Goal: Task Accomplishment & Management: Use online tool/utility

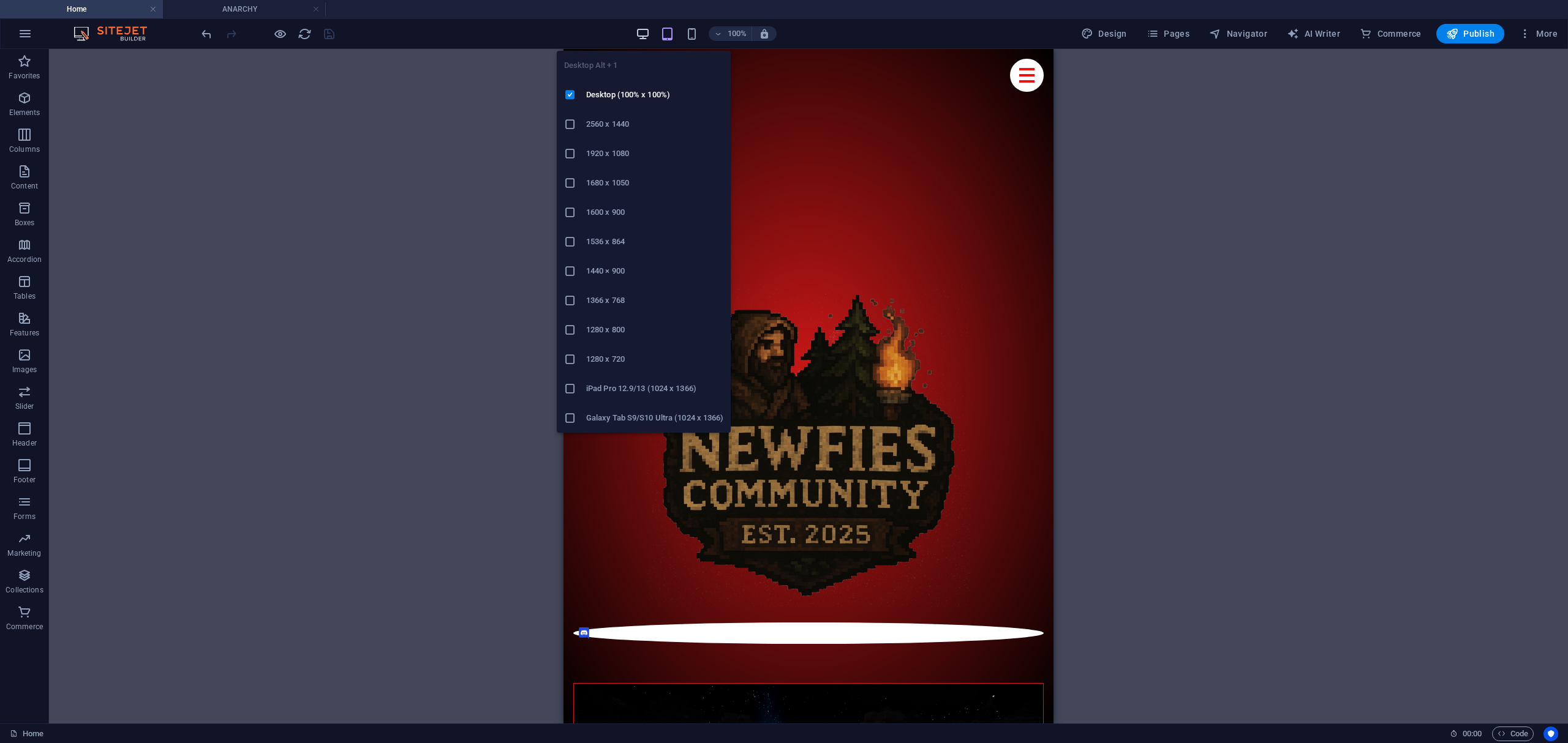
click at [647, 30] on icon "button" at bounding box center [643, 34] width 14 height 14
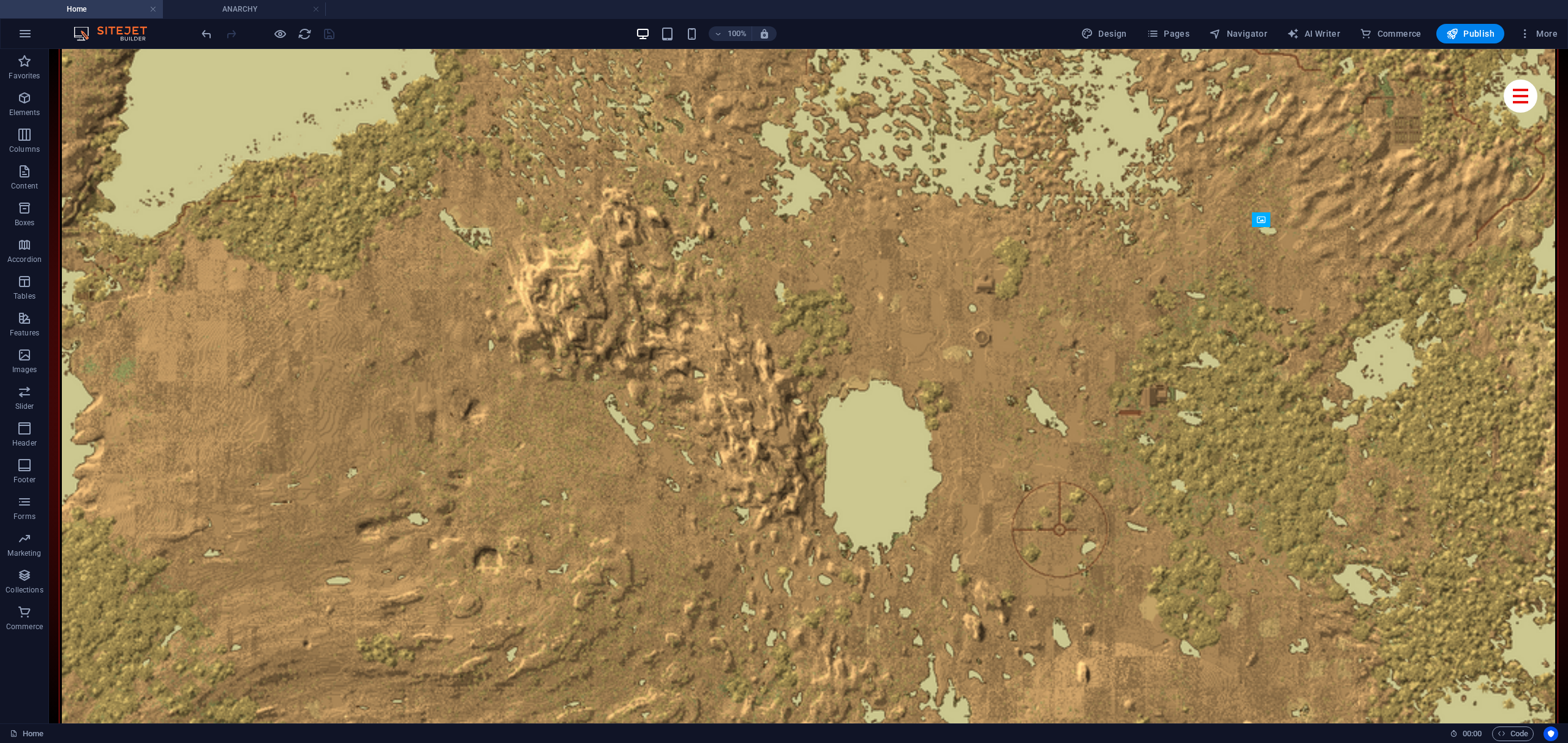
scroll to position [6205, 0]
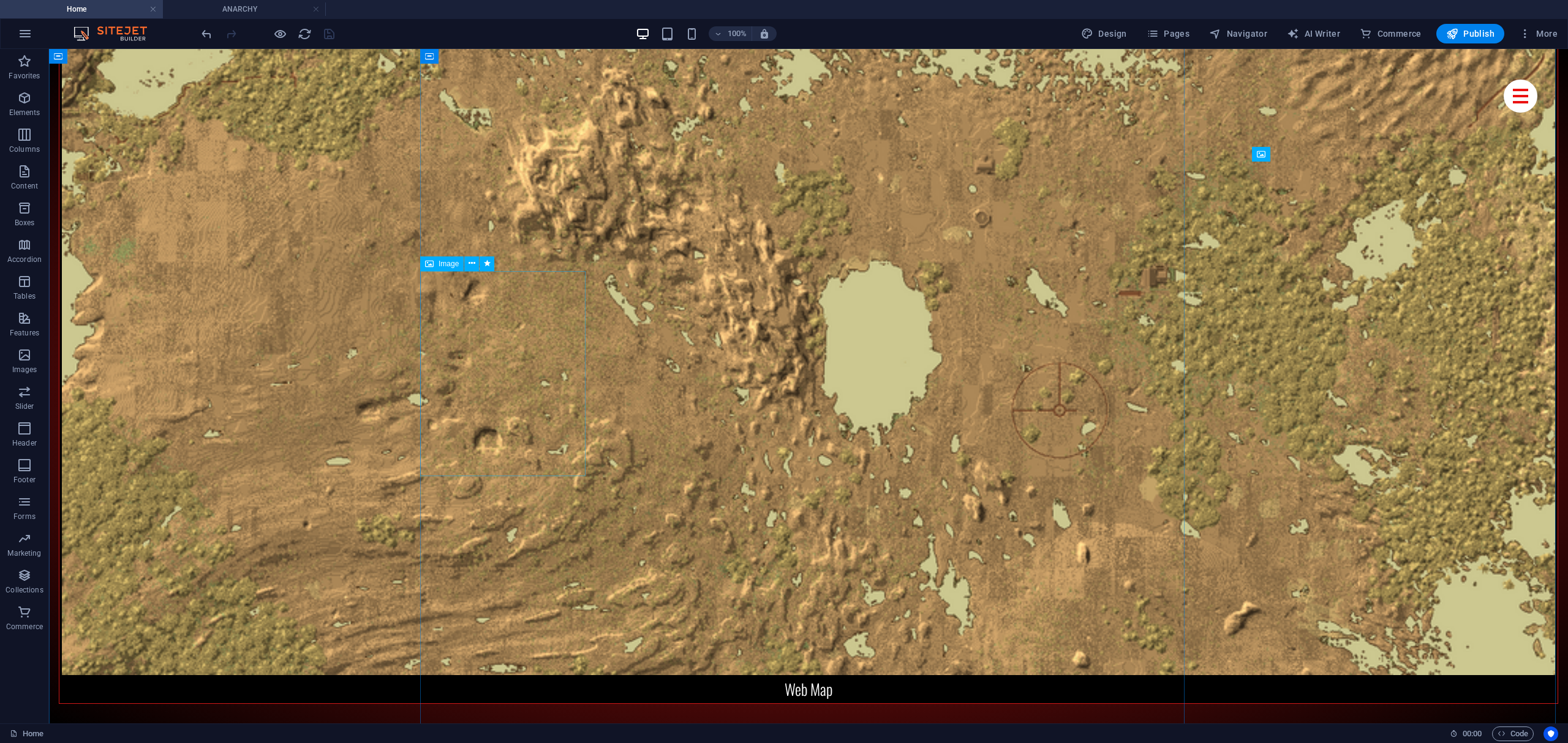
select select "%"
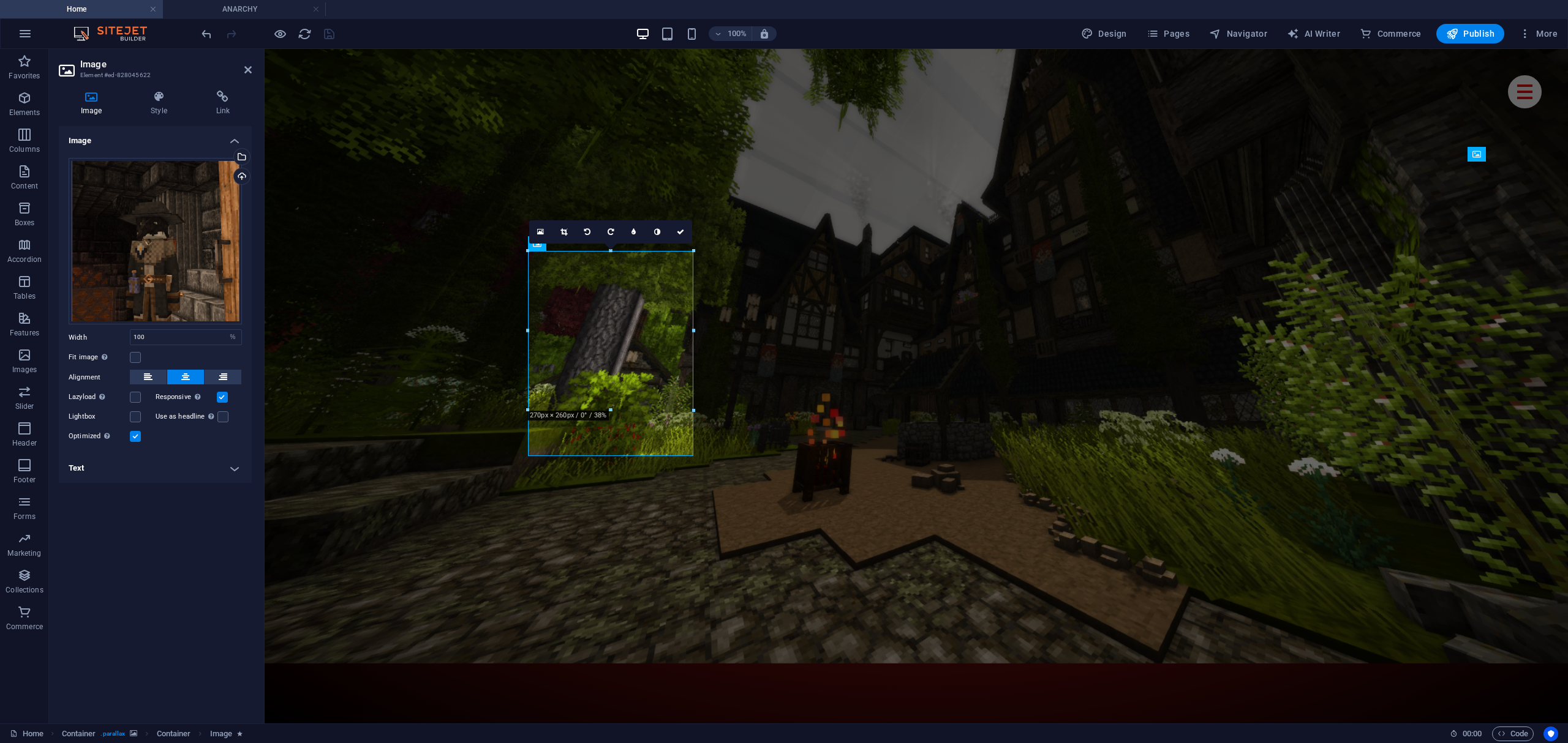
click at [112, 462] on h4 "Text" at bounding box center [155, 468] width 193 height 29
click at [81, 575] on p "$30.00" at bounding box center [155, 572] width 160 height 11
click at [81, 574] on p "$30.00" at bounding box center [155, 572] width 160 height 11
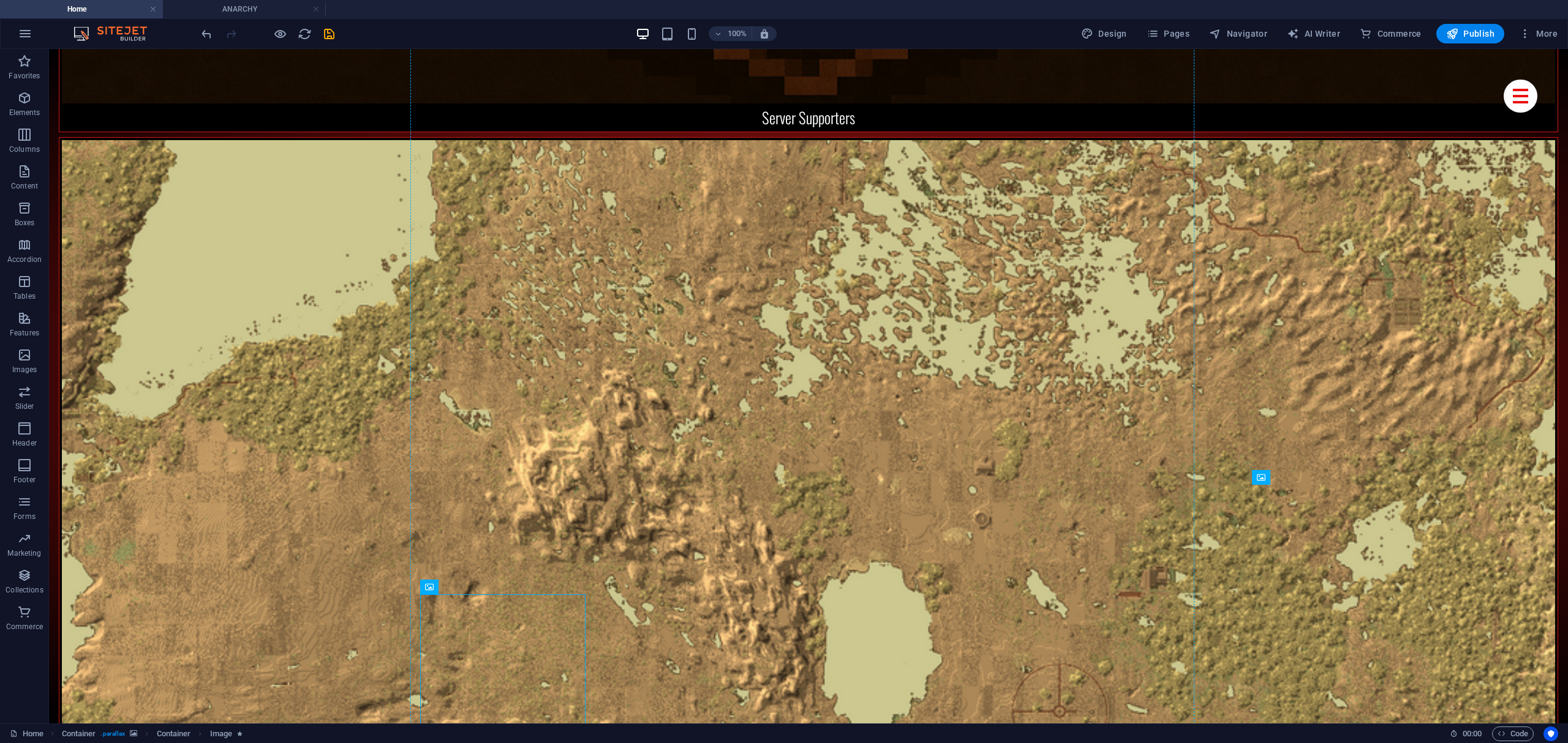
scroll to position [5878, 0]
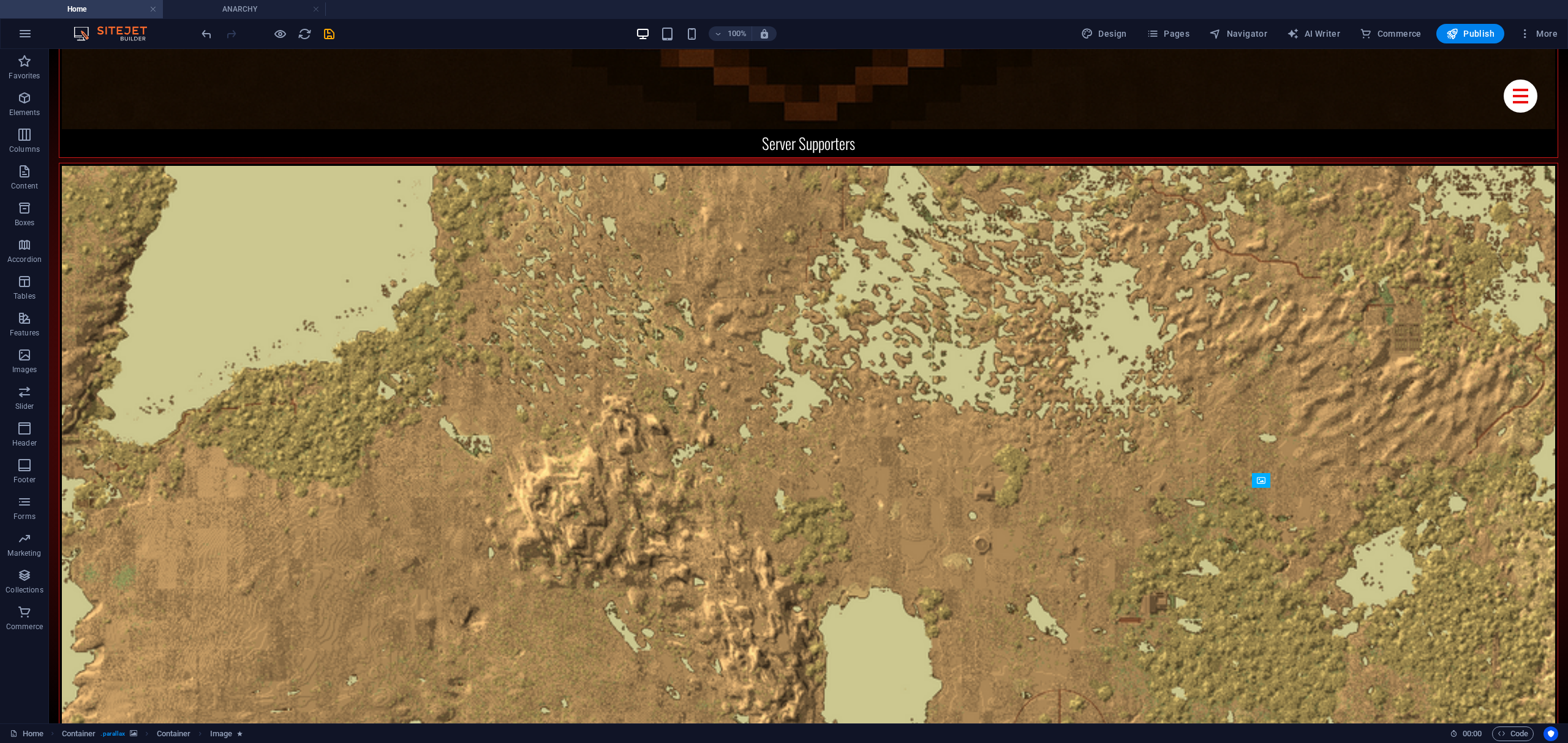
drag, startPoint x: 493, startPoint y: 530, endPoint x: 1069, endPoint y: 249, distance: 640.9
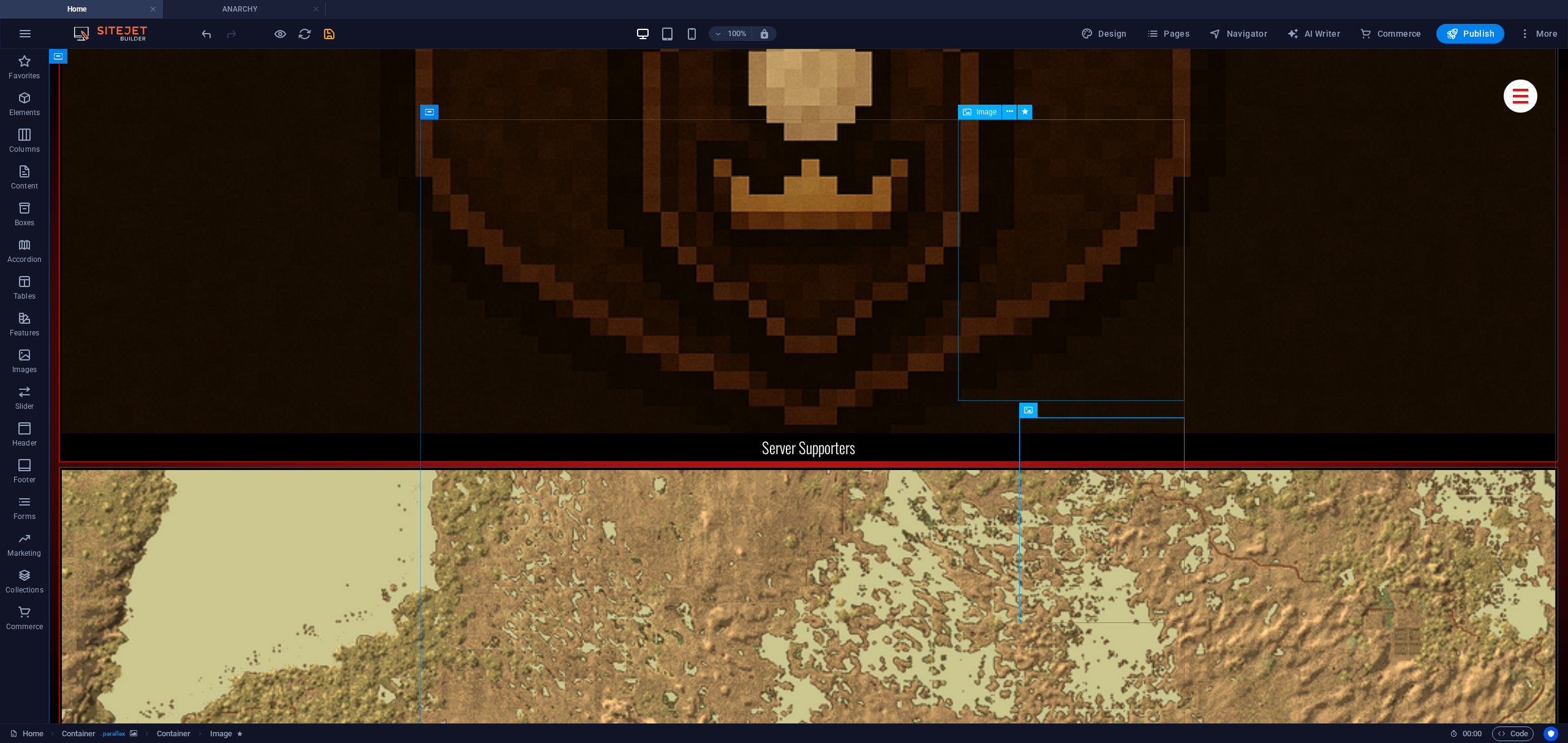
scroll to position [5580, 0]
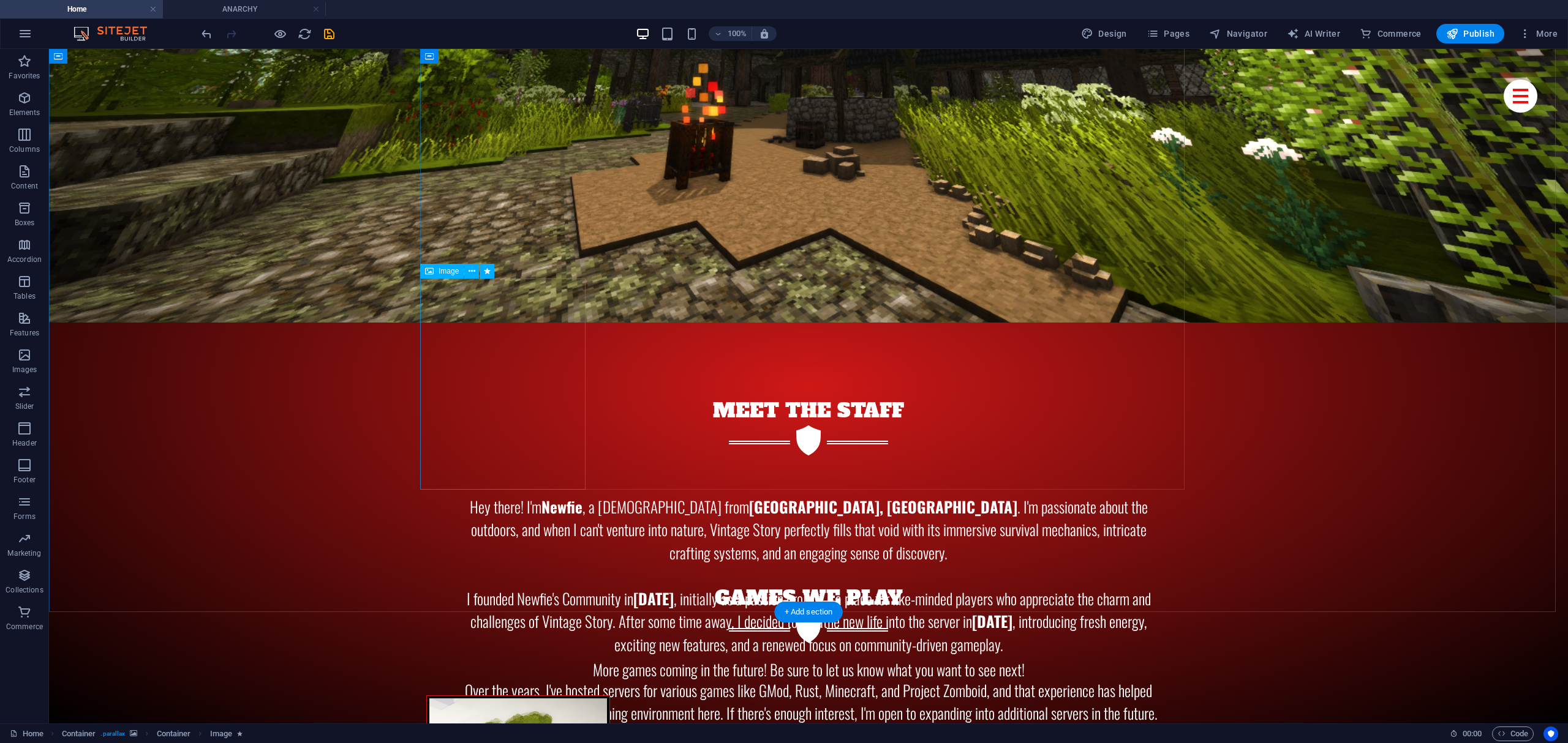
drag, startPoint x: 359, startPoint y: 345, endPoint x: 424, endPoint y: 420, distance: 99.2
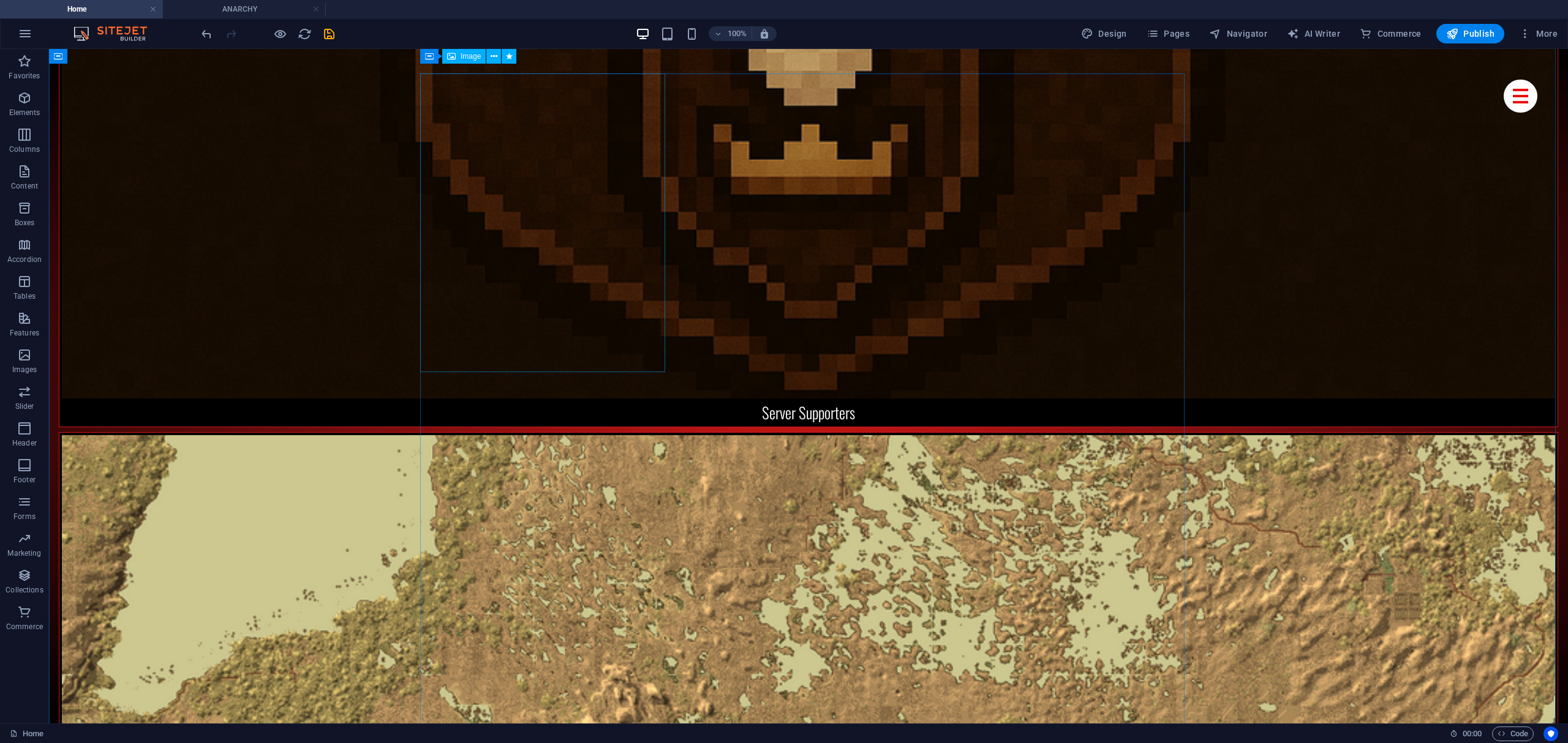
scroll to position [5585, 0]
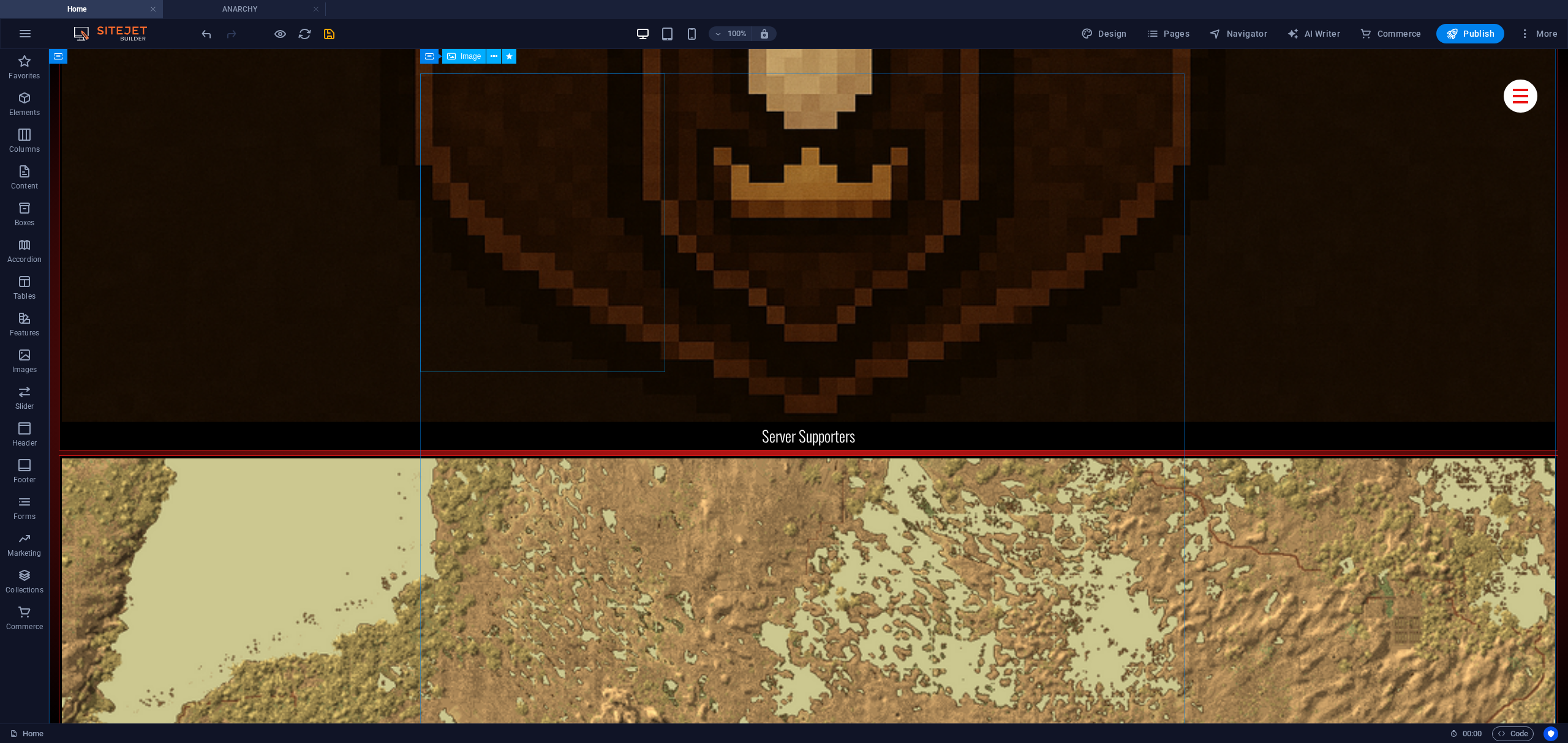
drag, startPoint x: 342, startPoint y: 380, endPoint x: 490, endPoint y: 400, distance: 149.3
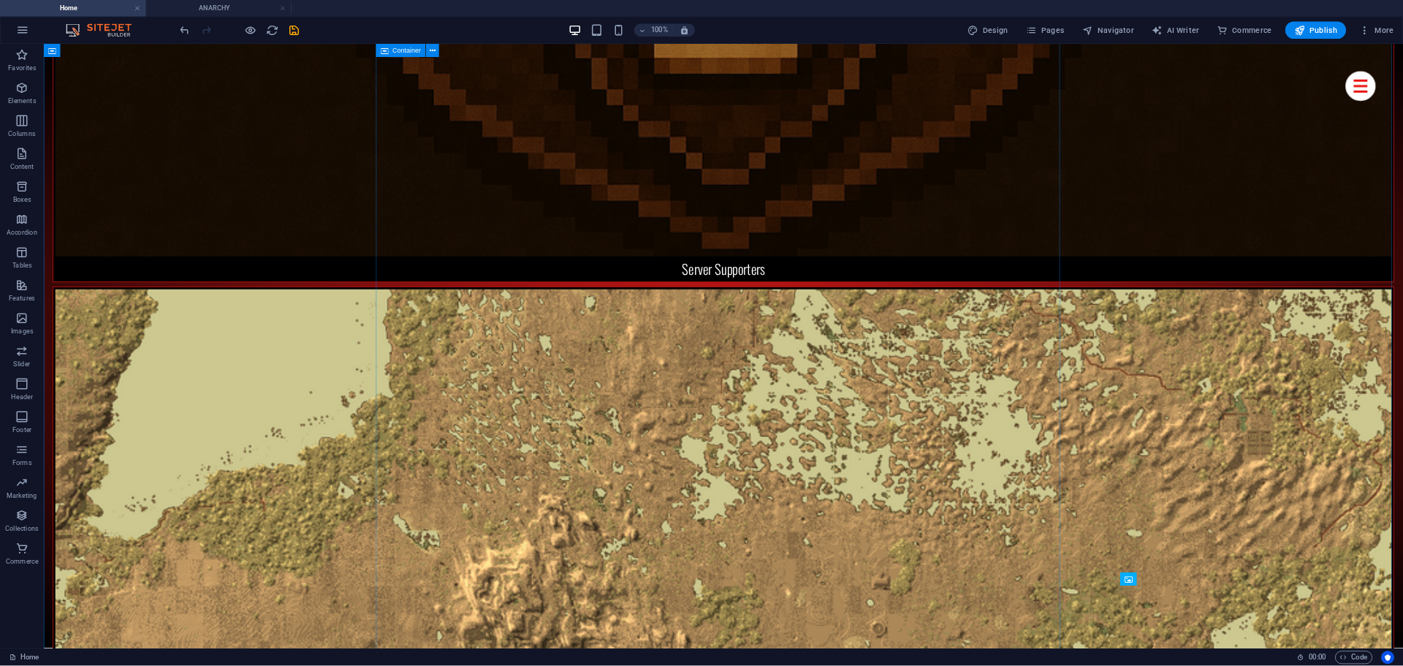
scroll to position [6830, 0]
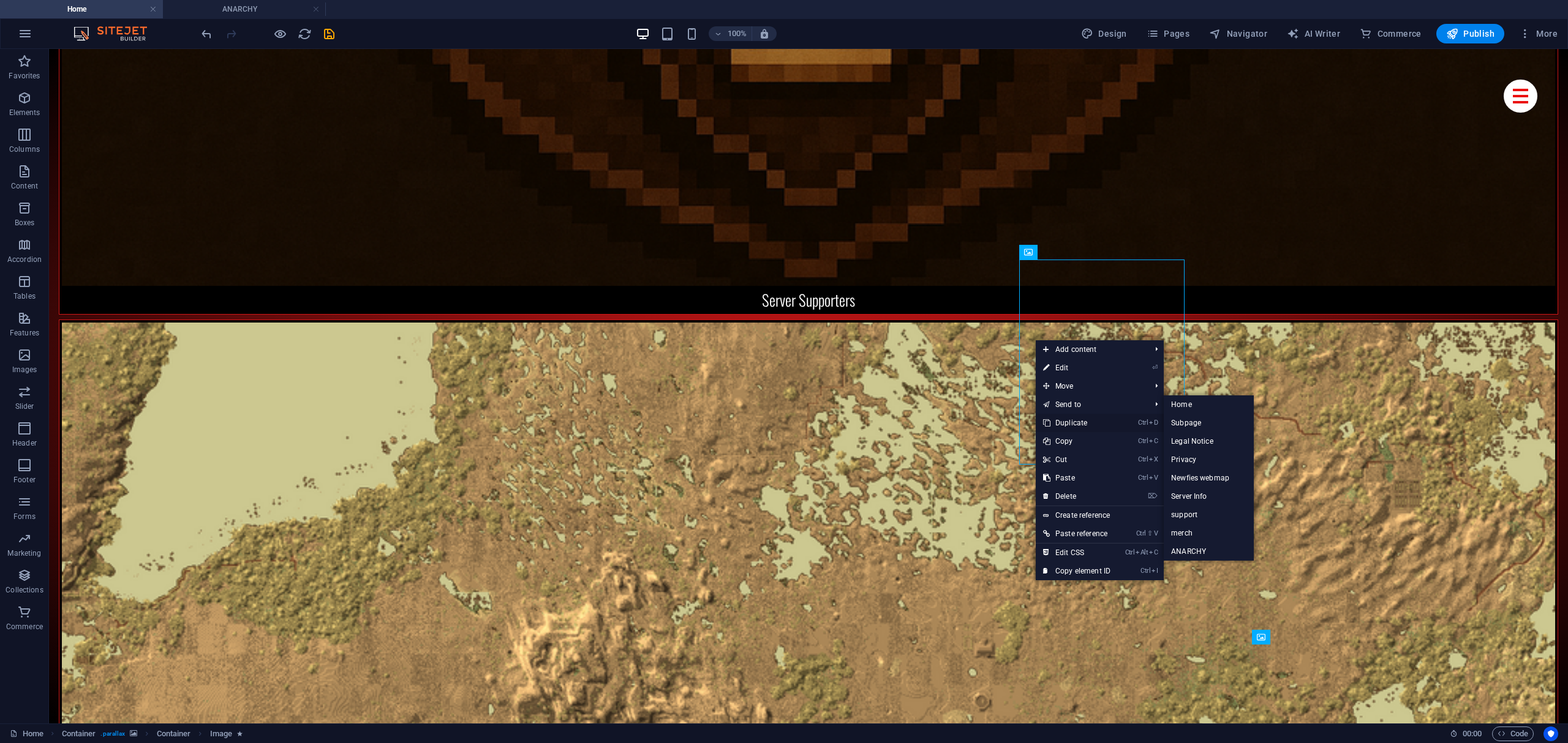
click at [1067, 415] on link "Ctrl D Duplicate" at bounding box center [1077, 423] width 82 height 18
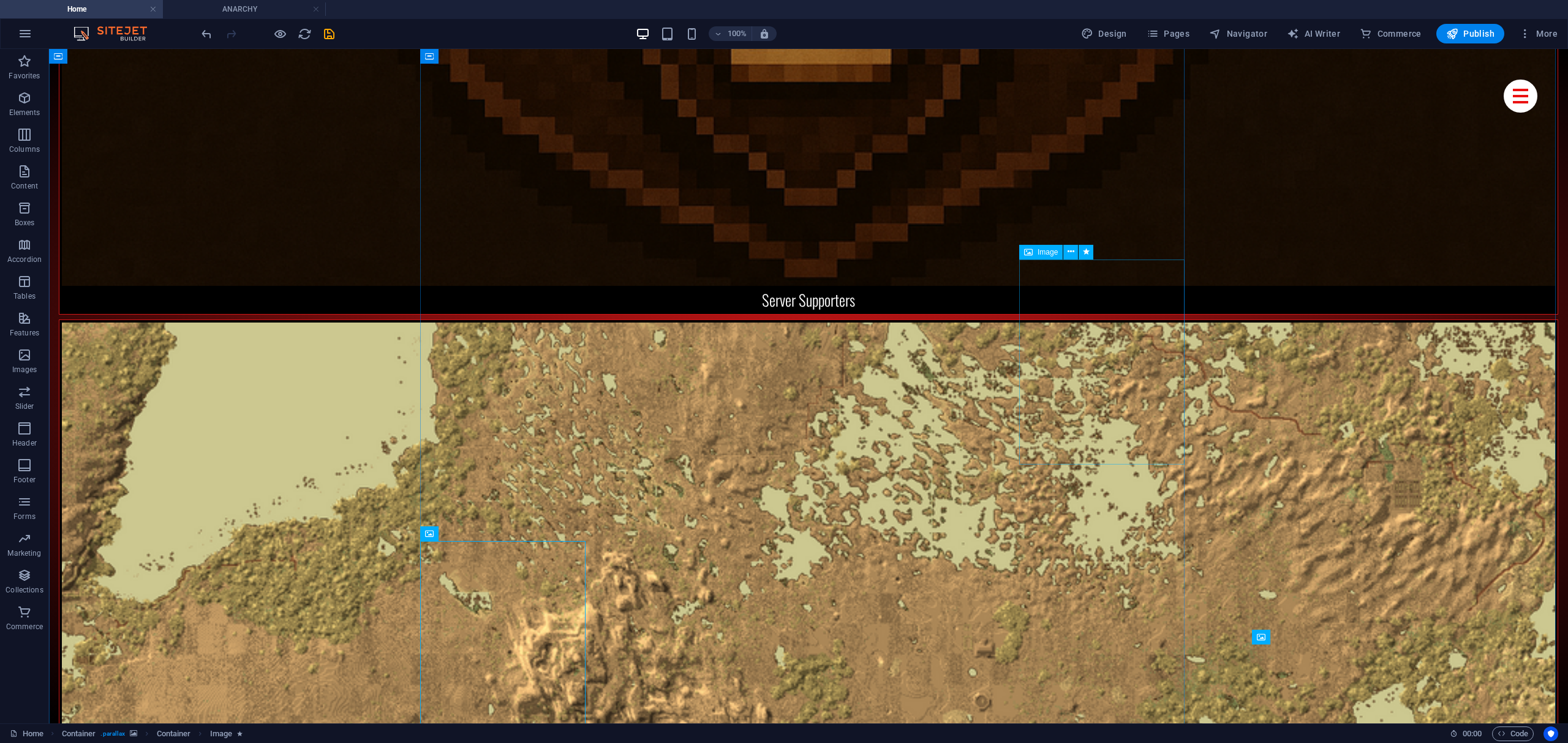
select select "%"
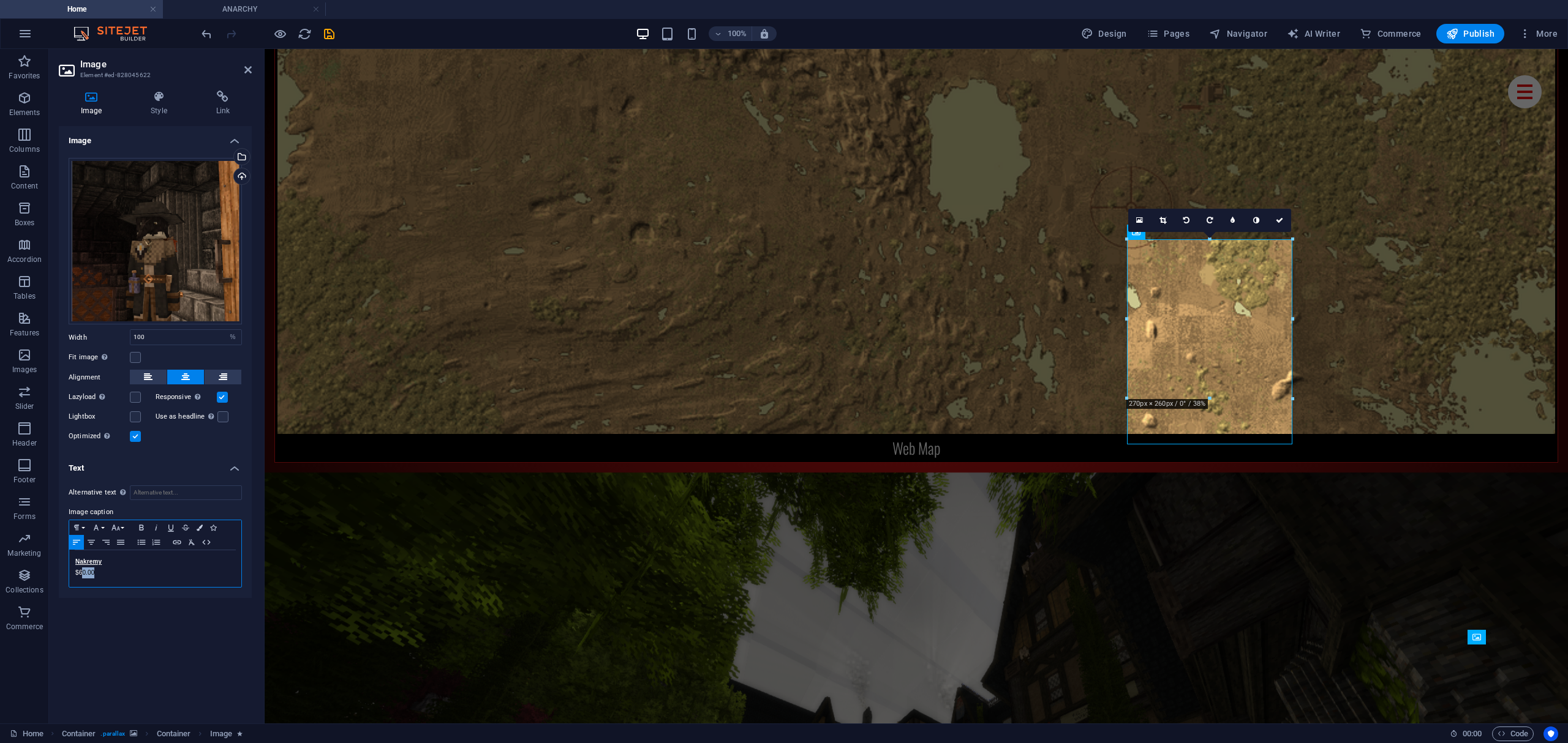
drag, startPoint x: 83, startPoint y: 572, endPoint x: 141, endPoint y: 555, distance: 60.4
click at [116, 571] on p "$60.00" at bounding box center [155, 572] width 160 height 11
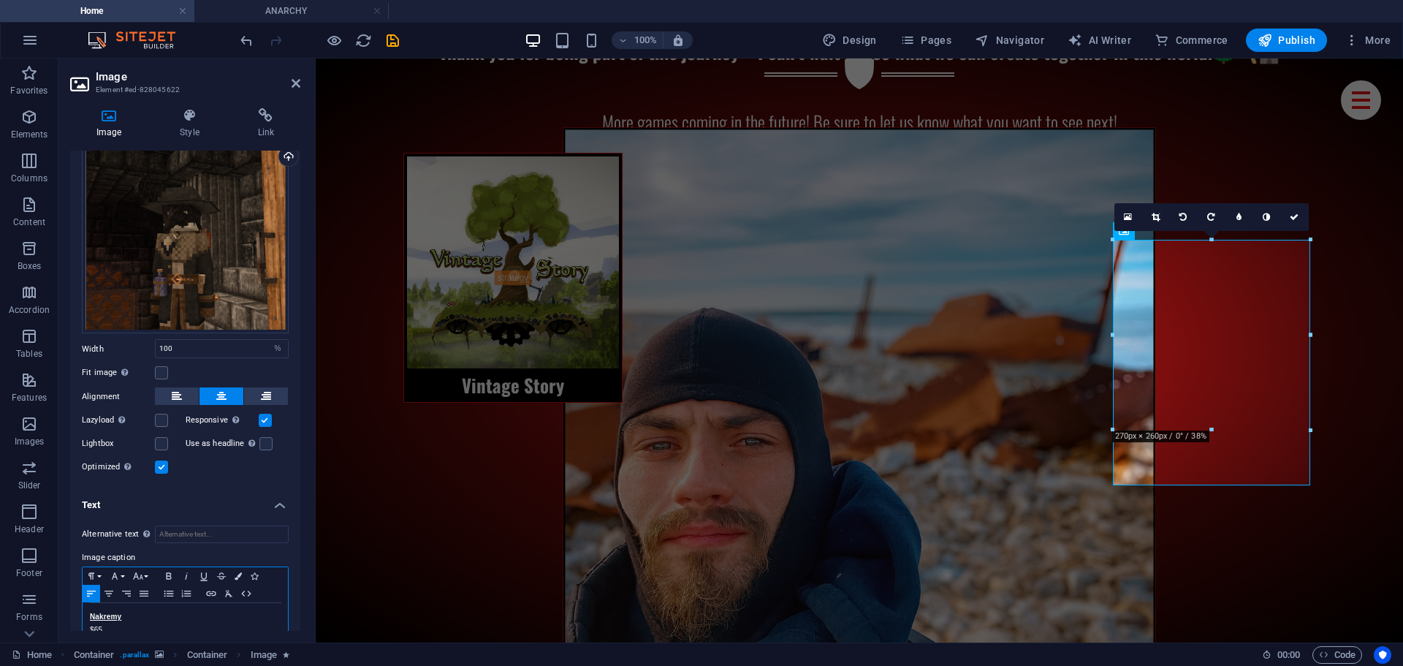
scroll to position [81, 0]
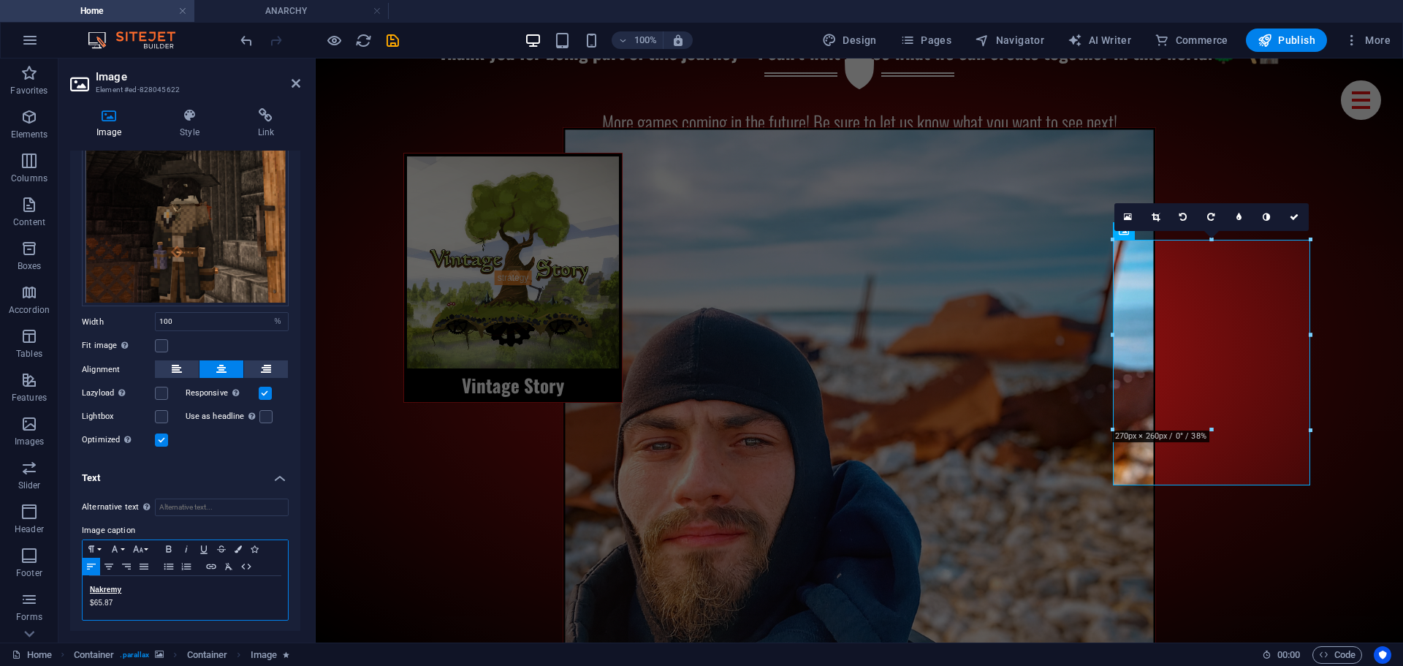
click at [135, 608] on div "Nakremy $65.87" at bounding box center [185, 598] width 205 height 44
drag, startPoint x: 129, startPoint y: 584, endPoint x: 43, endPoint y: 572, distance: 87.0
click at [43, 572] on section "Favorites Elements Columns Content Boxes Accordion Tables Features Images Slide…" at bounding box center [701, 350] width 1403 height 584
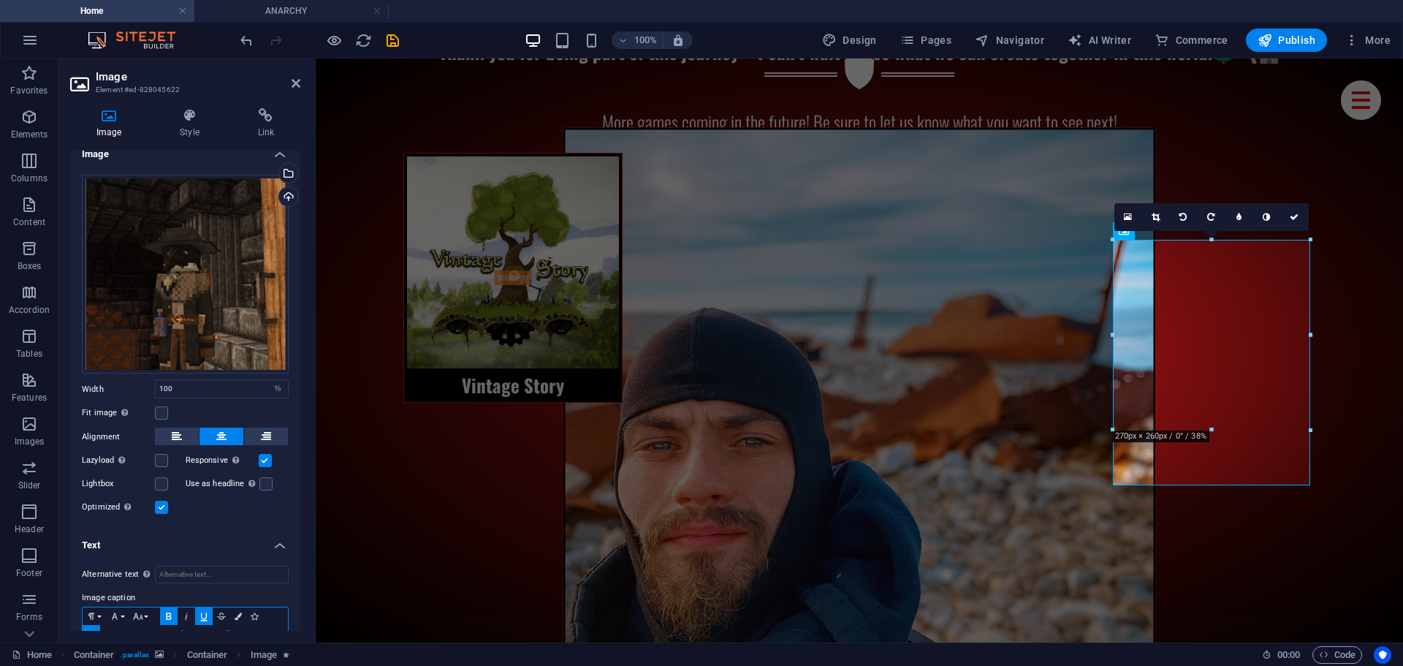
scroll to position [0, 0]
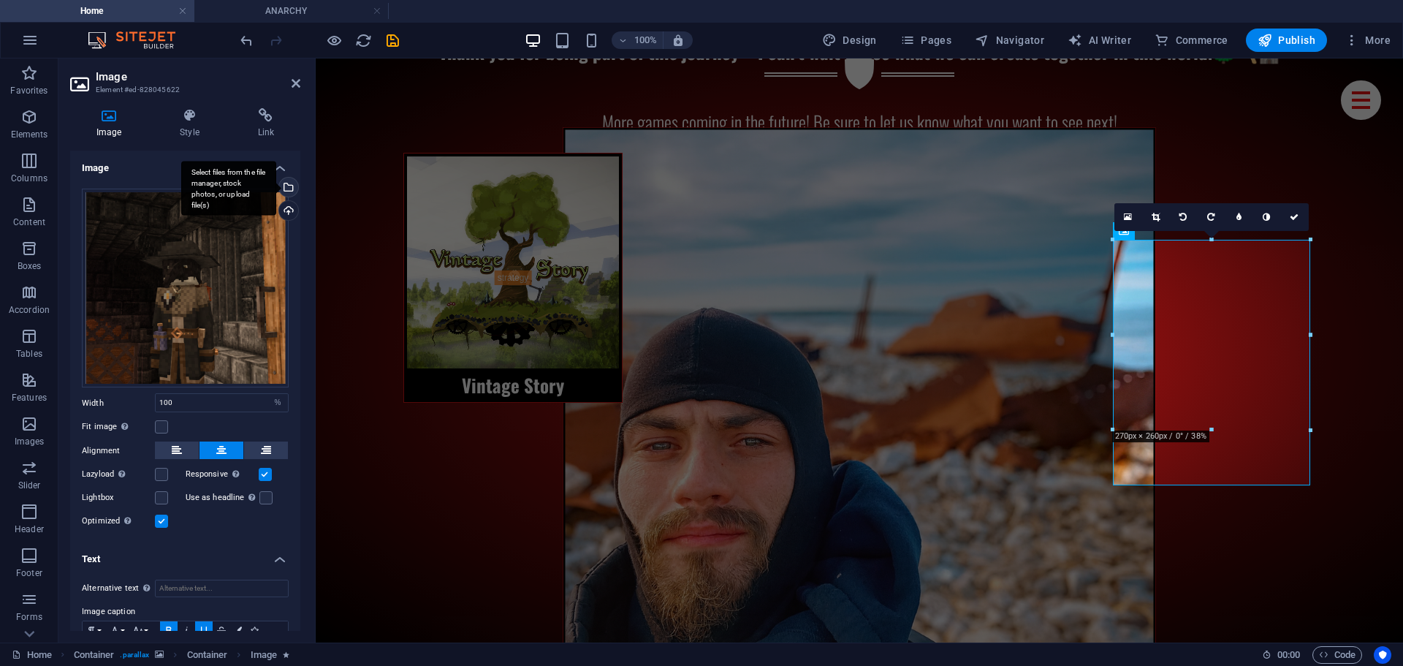
click at [288, 186] on div "Select files from the file manager, stock photos, or upload file(s)" at bounding box center [287, 189] width 22 height 22
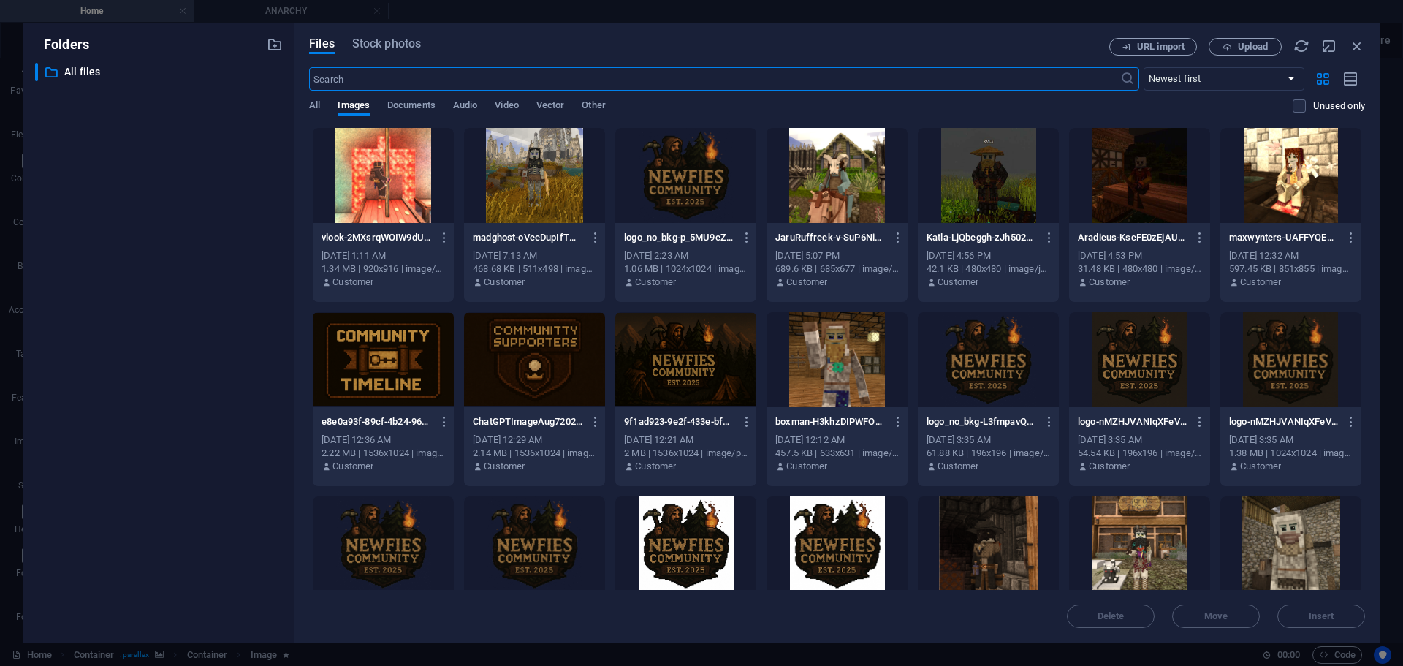
click at [667, 173] on div at bounding box center [685, 175] width 141 height 95
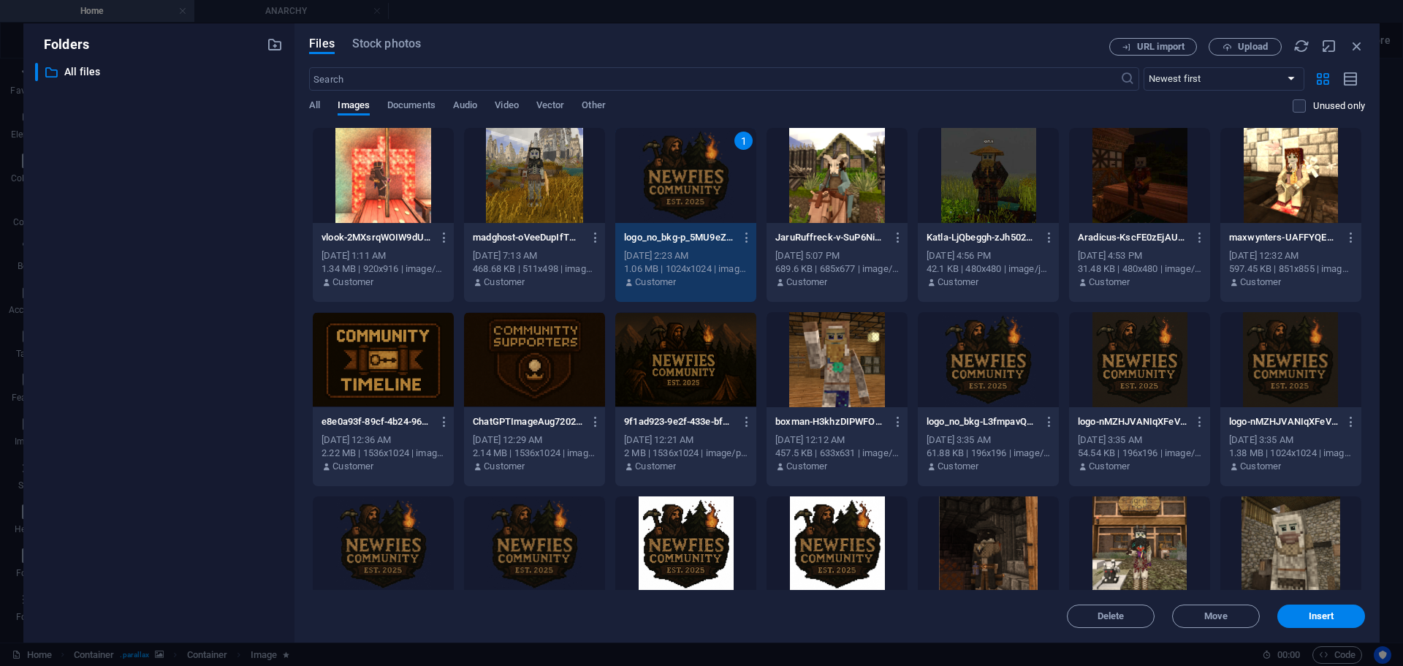
drag, startPoint x: 667, startPoint y: 173, endPoint x: 353, endPoint y: 119, distance: 318.9
click at [667, 173] on div "1" at bounding box center [685, 175] width 141 height 95
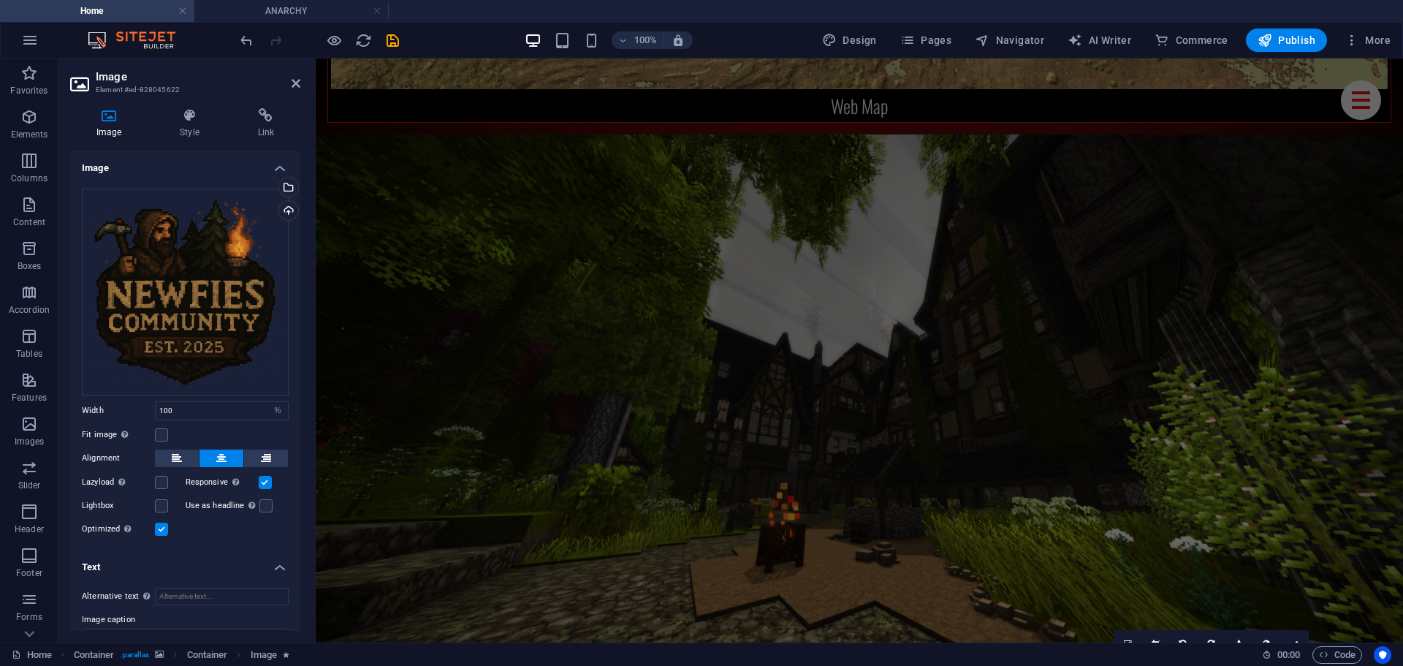
drag, startPoint x: 366, startPoint y: 346, endPoint x: 368, endPoint y: 129, distance: 217.1
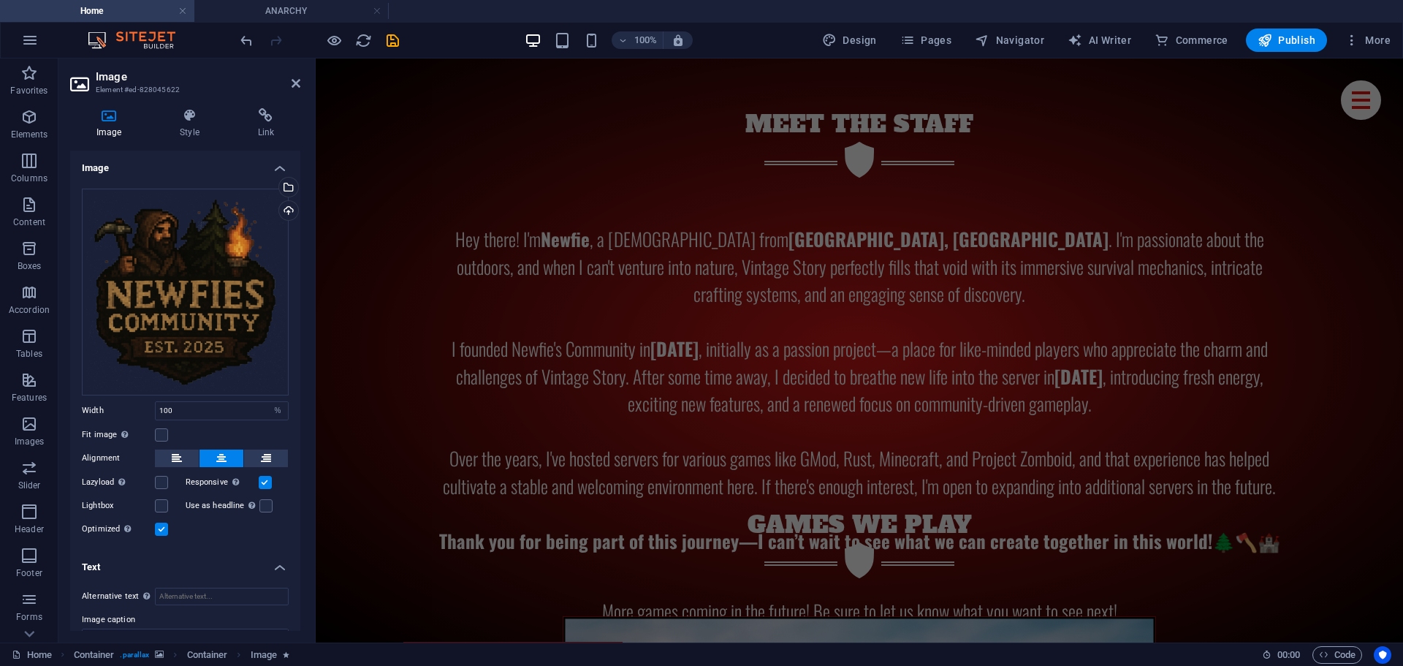
scroll to position [6511, 0]
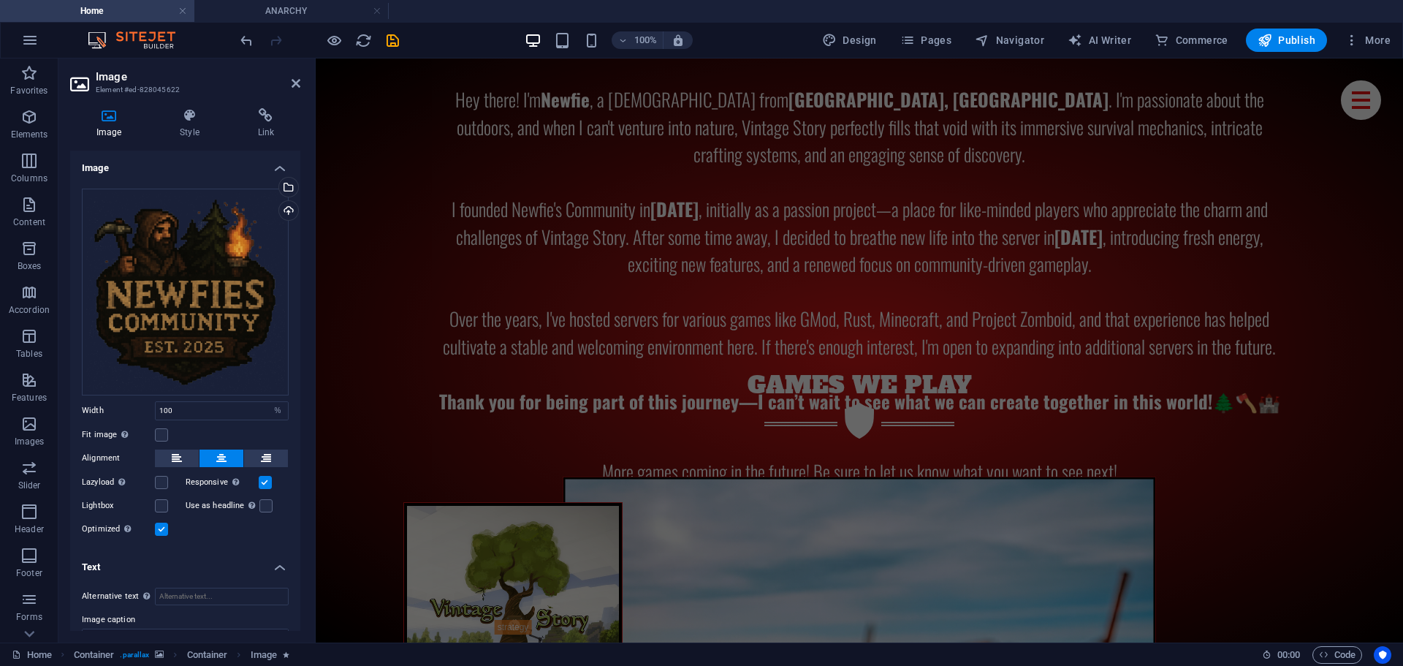
drag, startPoint x: 360, startPoint y: 148, endPoint x: 372, endPoint y: 168, distance: 23.9
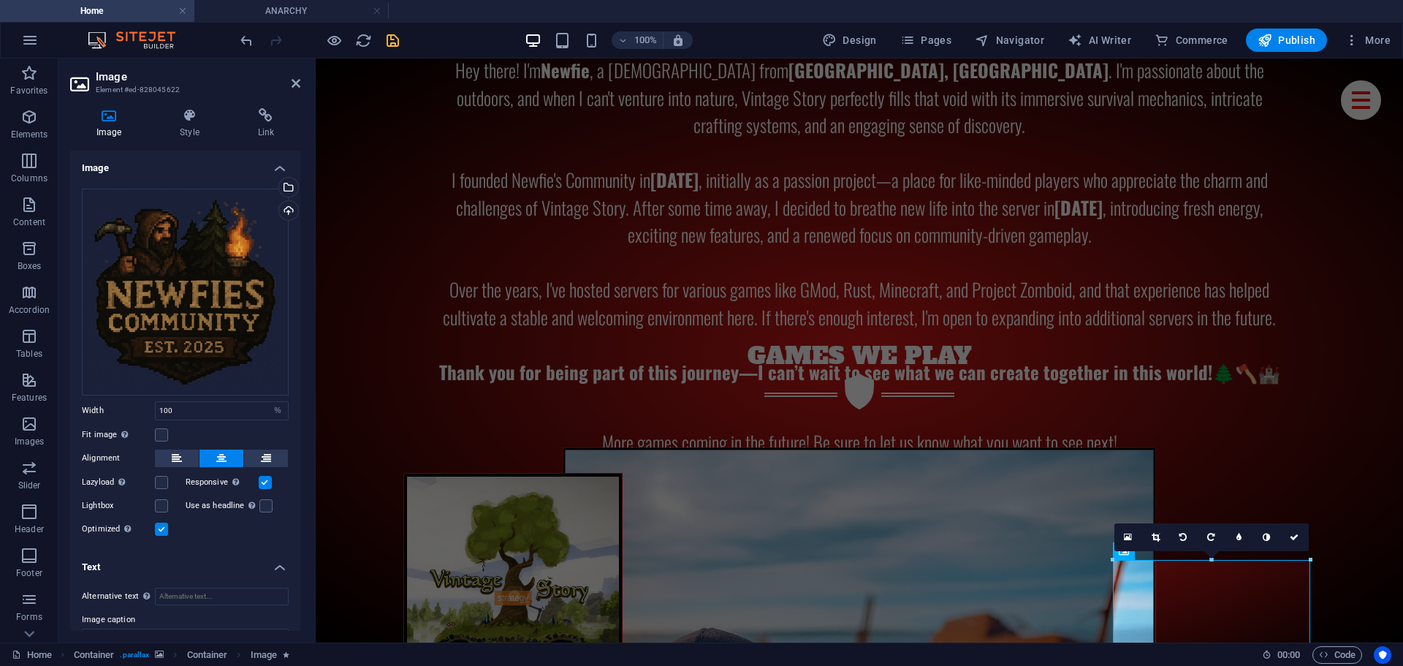
click at [392, 46] on icon "save" at bounding box center [392, 40] width 17 height 17
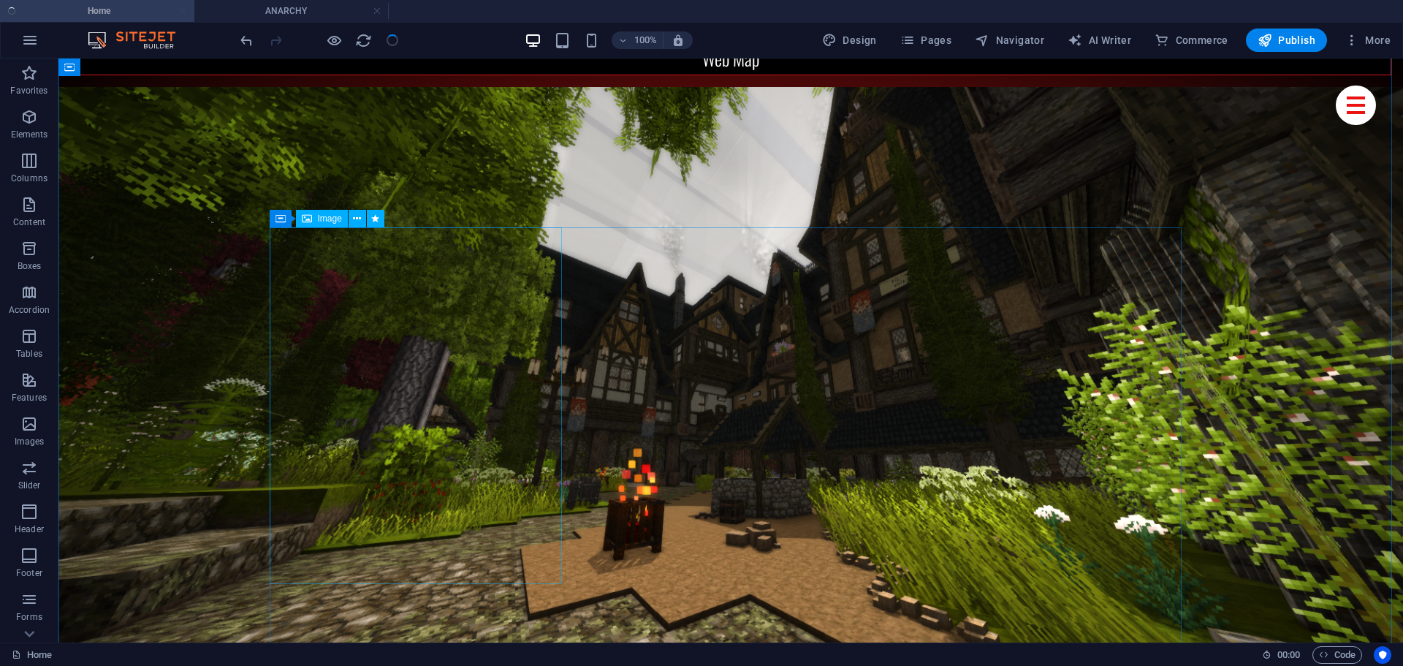
drag, startPoint x: 280, startPoint y: 233, endPoint x: 275, endPoint y: 273, distance: 39.8
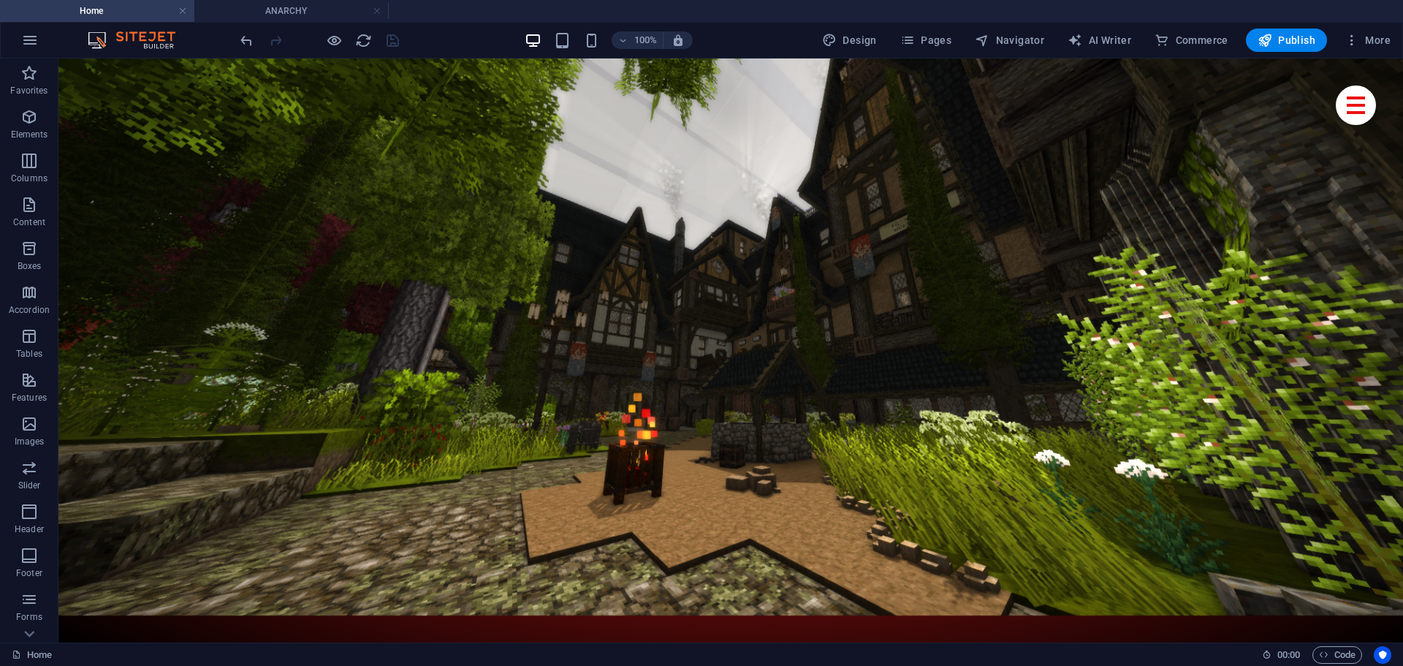
drag, startPoint x: 226, startPoint y: 297, endPoint x: 214, endPoint y: 529, distance: 232.0
